Goal: Information Seeking & Learning: Learn about a topic

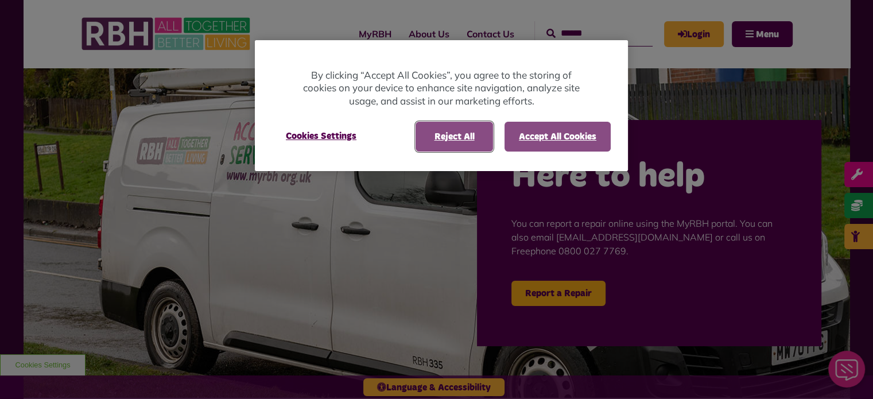
drag, startPoint x: 463, startPoint y: 140, endPoint x: 541, endPoint y: 137, distance: 78.1
click at [466, 139] on button "Reject All" at bounding box center [455, 137] width 78 height 30
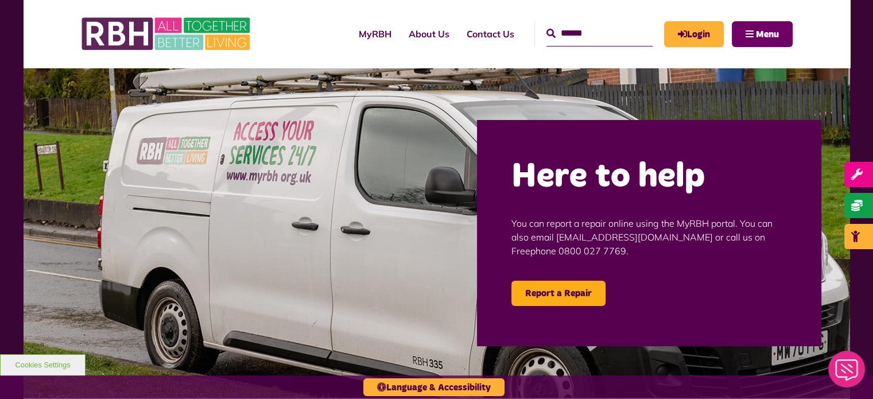
click at [763, 36] on span "Menu" at bounding box center [767, 34] width 23 height 9
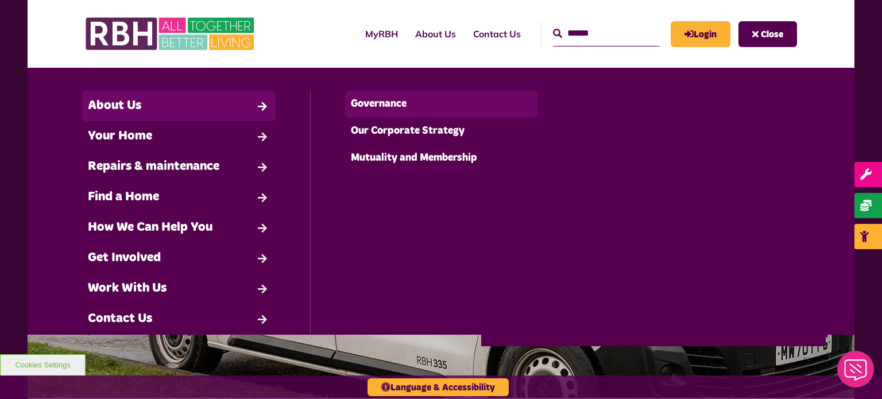
click at [392, 100] on link "Governance" at bounding box center [441, 104] width 193 height 27
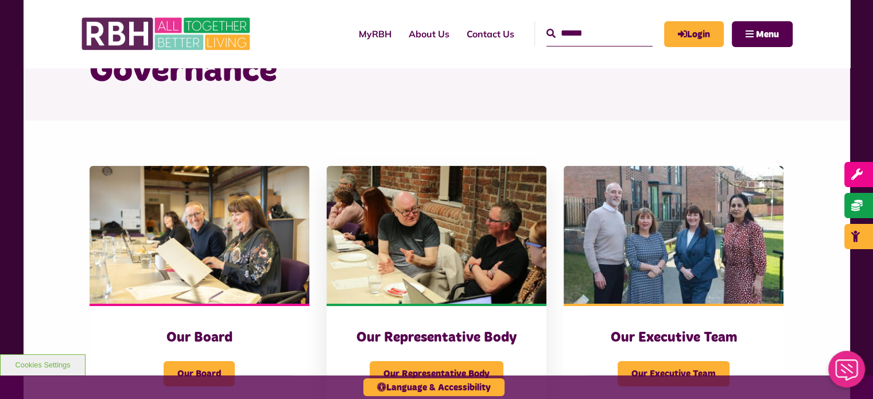
scroll to position [172, 0]
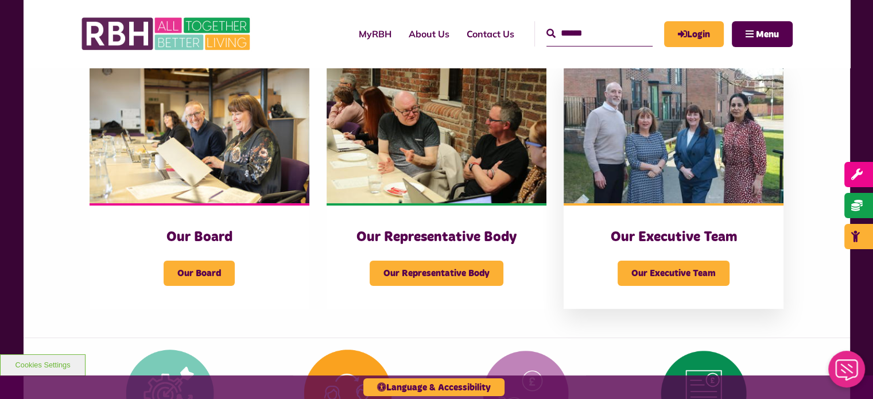
click at [697, 242] on h3 "Our Executive Team" at bounding box center [674, 238] width 174 height 18
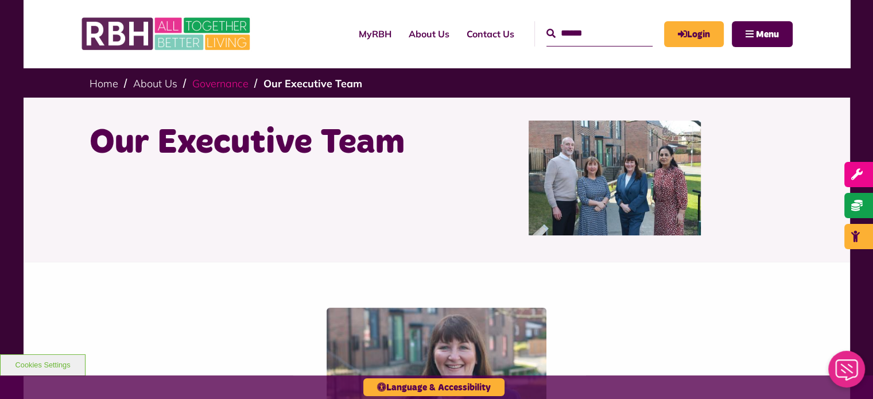
click at [225, 89] on link "Governance" at bounding box center [220, 83] width 56 height 13
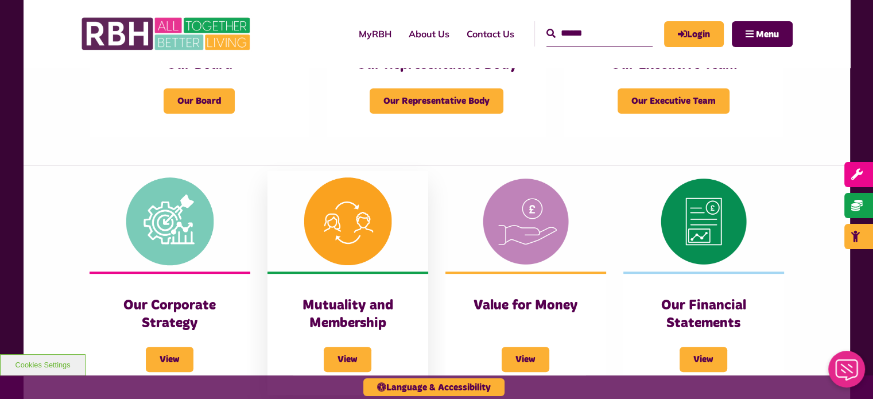
scroll to position [230, 0]
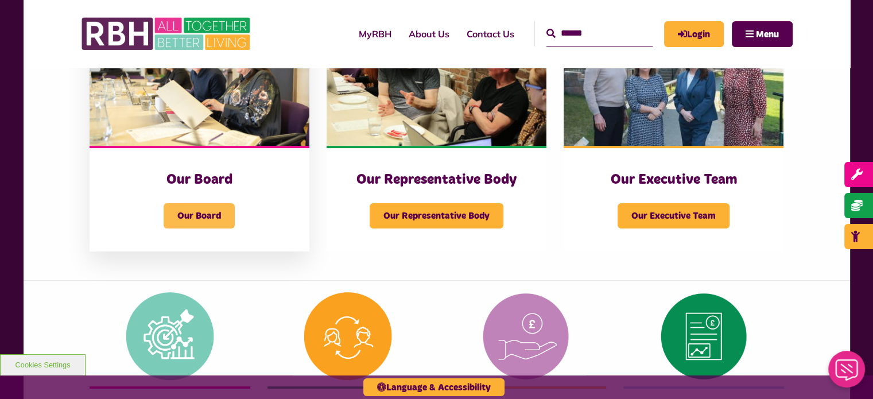
click at [218, 212] on span "Our Board" at bounding box center [199, 215] width 71 height 25
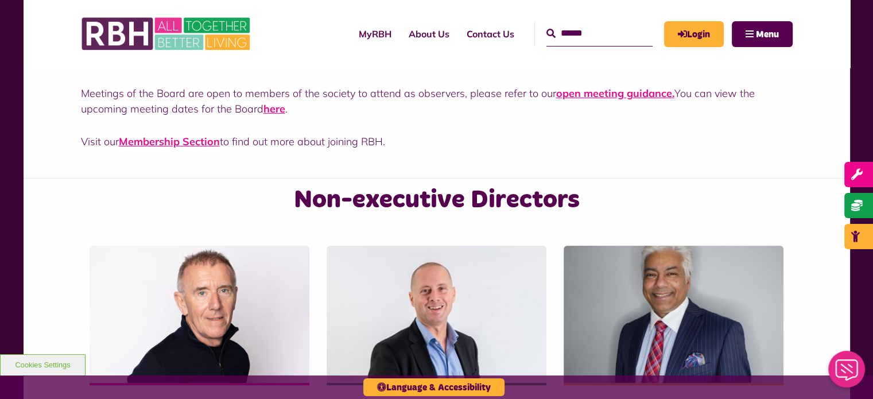
scroll to position [459, 0]
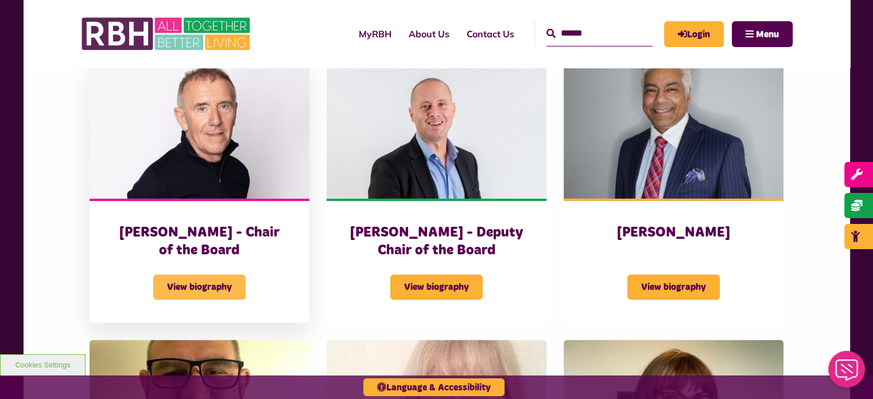
click at [165, 285] on span "View biography" at bounding box center [199, 286] width 92 height 25
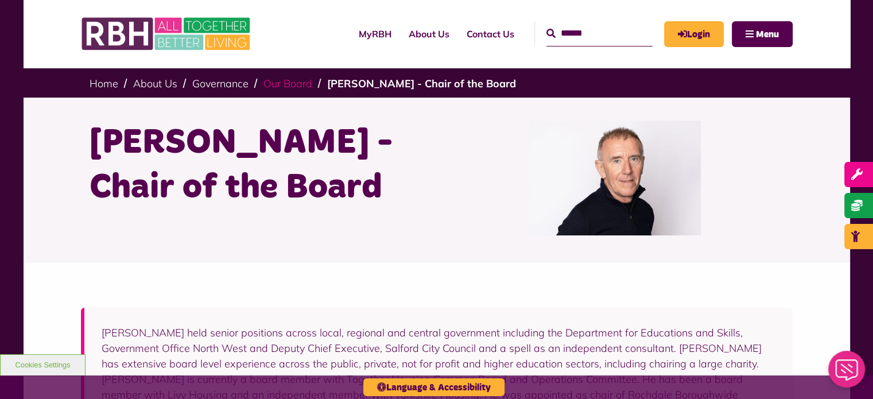
click at [276, 80] on link "Our Board" at bounding box center [288, 83] width 49 height 13
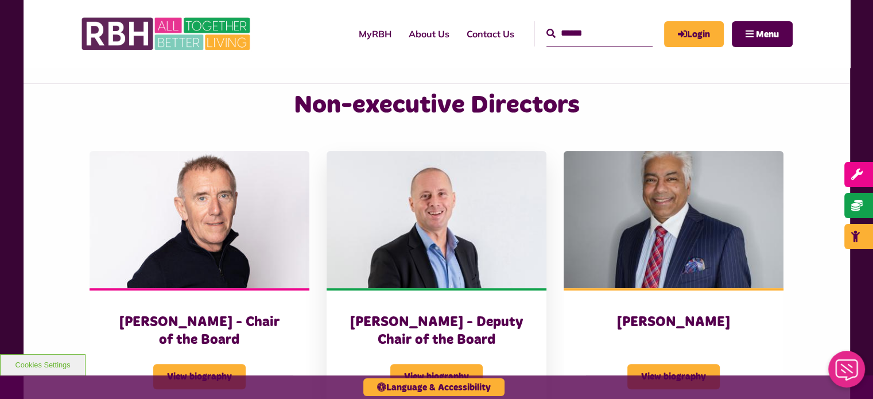
scroll to position [459, 0]
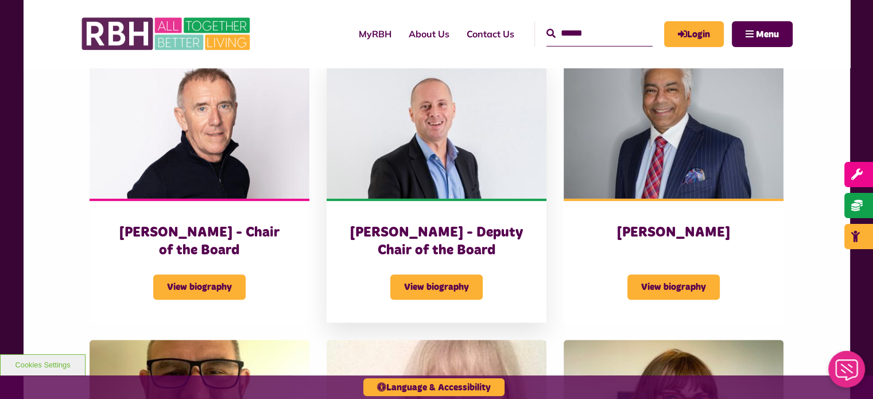
click at [446, 182] on img at bounding box center [437, 130] width 220 height 138
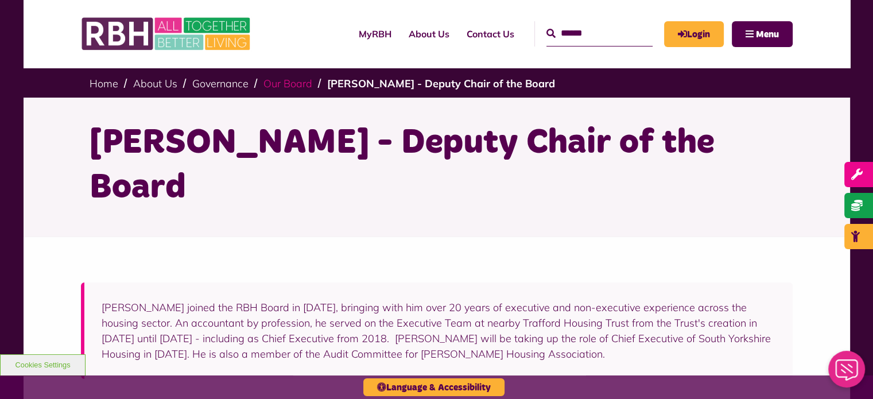
click at [285, 78] on link "Our Board" at bounding box center [288, 83] width 49 height 13
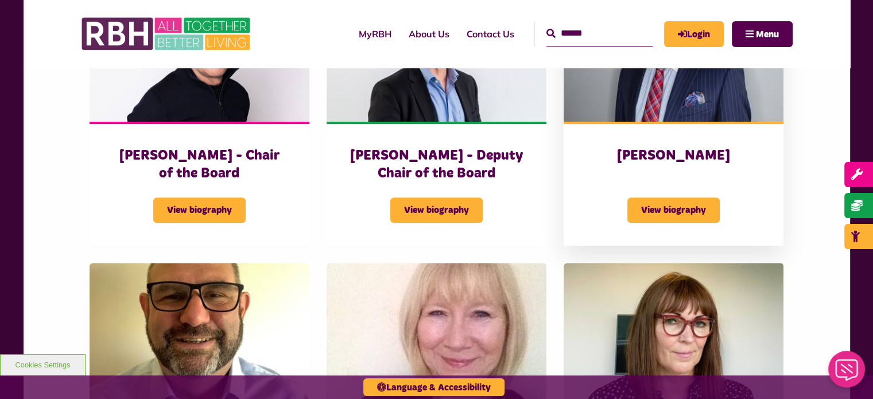
scroll to position [517, 0]
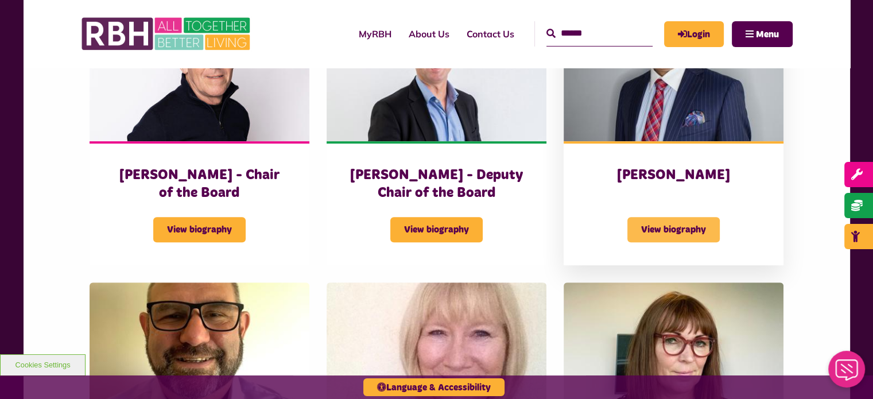
click at [661, 224] on span "View biography" at bounding box center [674, 229] width 92 height 25
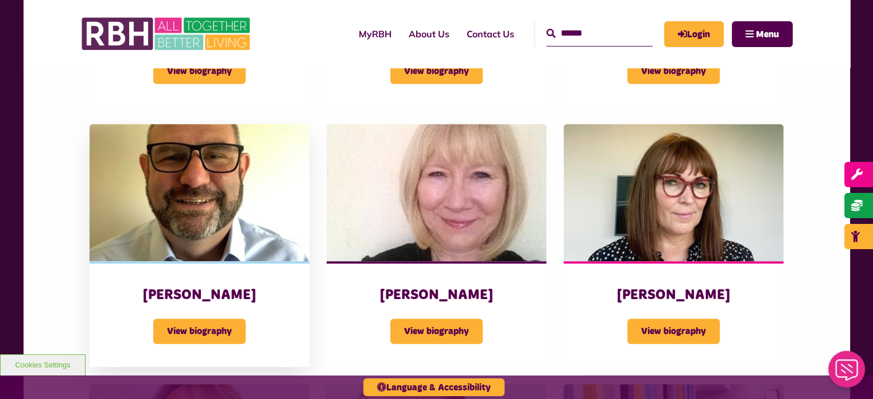
scroll to position [689, 0]
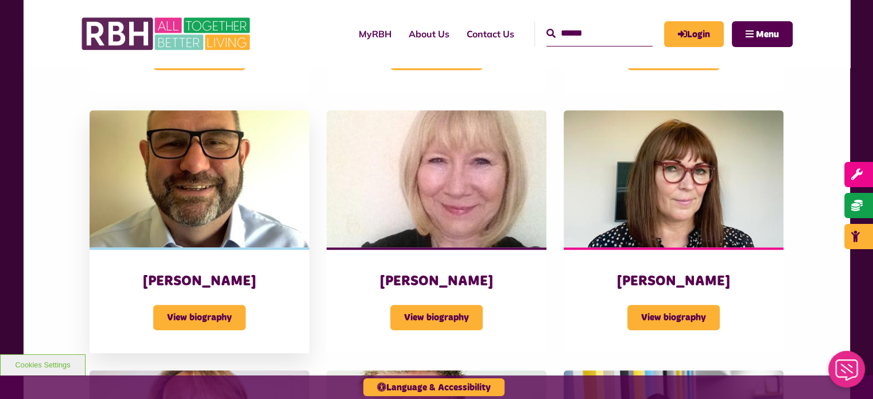
click at [167, 213] on img at bounding box center [200, 179] width 220 height 138
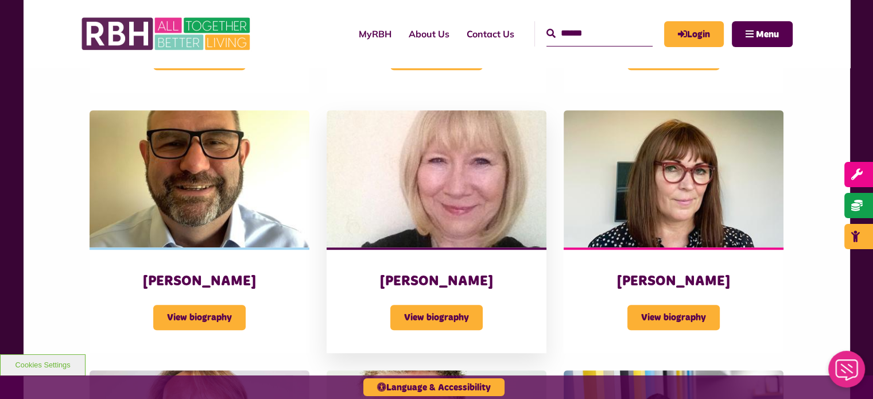
click at [444, 198] on img at bounding box center [437, 179] width 220 height 138
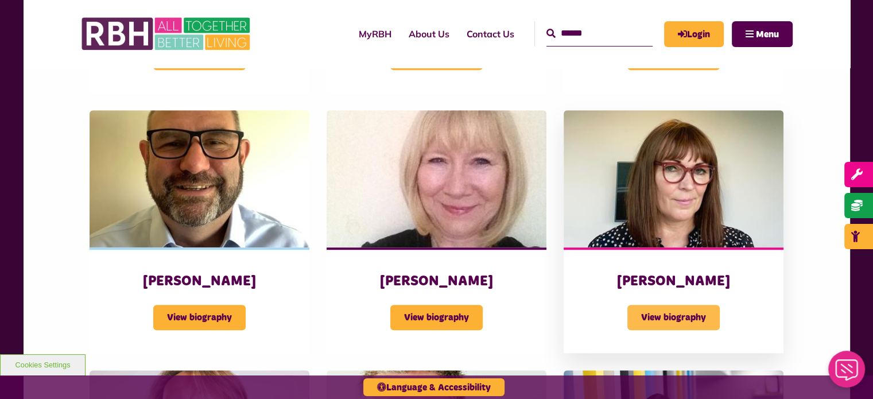
click at [678, 311] on span "View biography" at bounding box center [674, 317] width 92 height 25
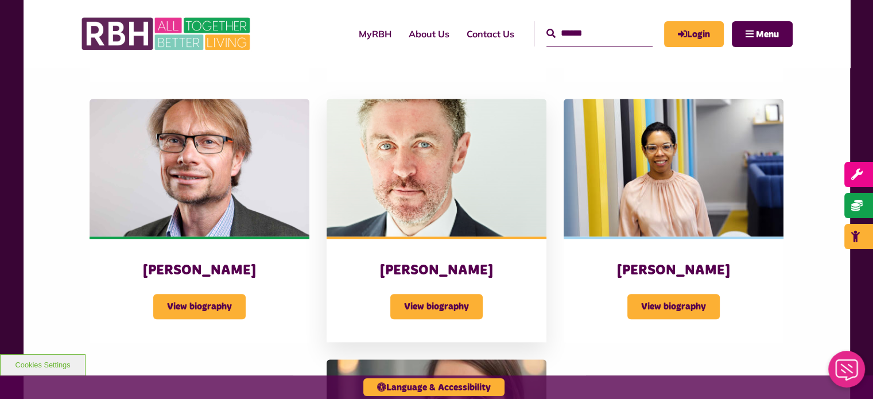
scroll to position [1033, 0]
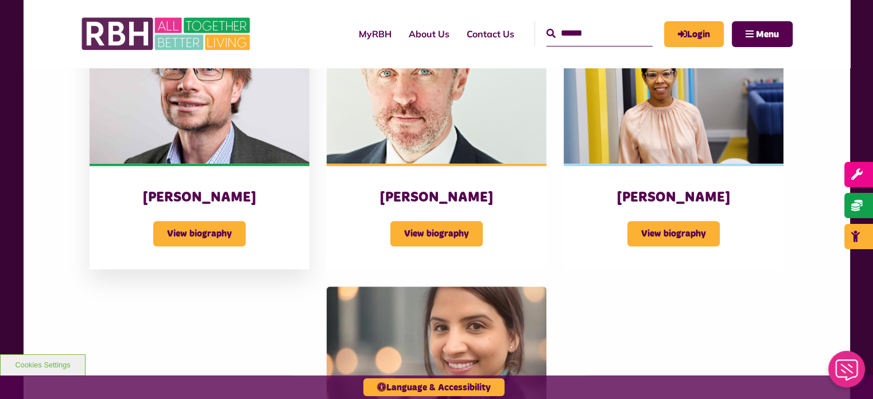
click at [224, 140] on img at bounding box center [200, 95] width 220 height 138
click at [386, 109] on img at bounding box center [437, 95] width 220 height 138
click at [695, 189] on h3 "[PERSON_NAME]" at bounding box center [674, 198] width 174 height 18
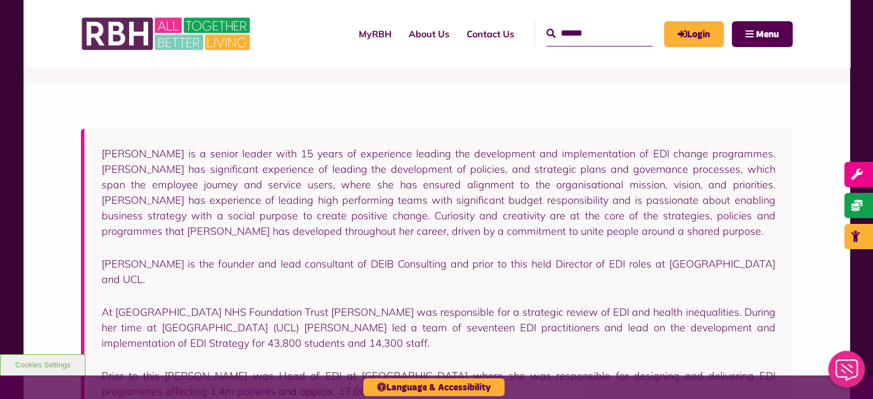
scroll to position [115, 0]
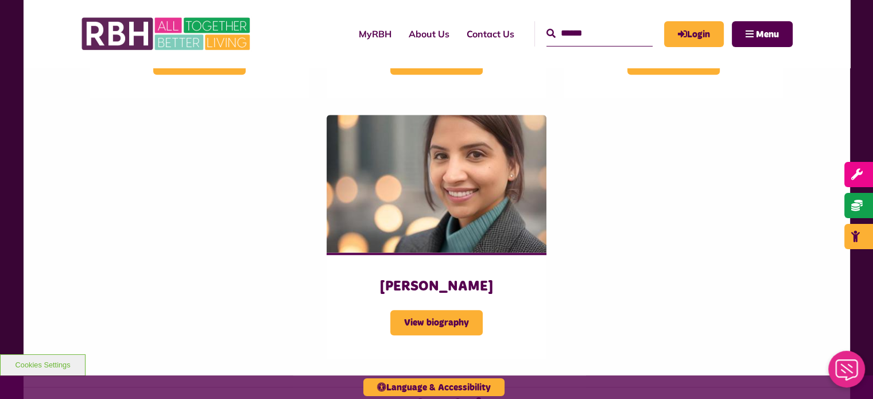
scroll to position [1206, 0]
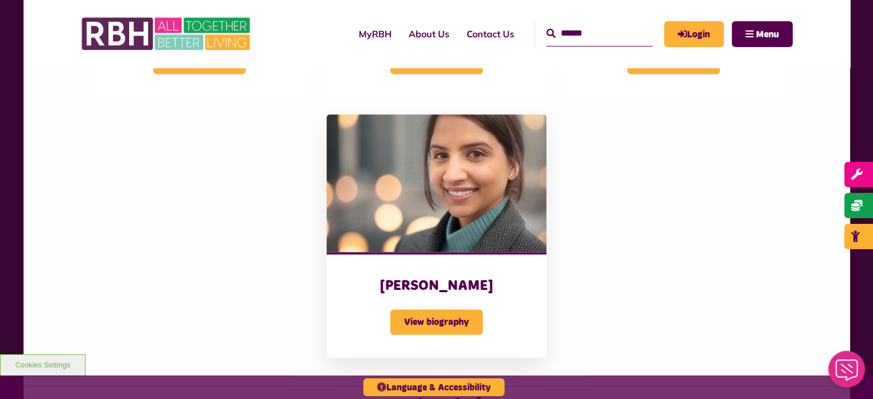
click at [455, 262] on div "Radhika Rangaraju View biography" at bounding box center [437, 305] width 220 height 106
